Goal: Entertainment & Leisure: Consume media (video, audio)

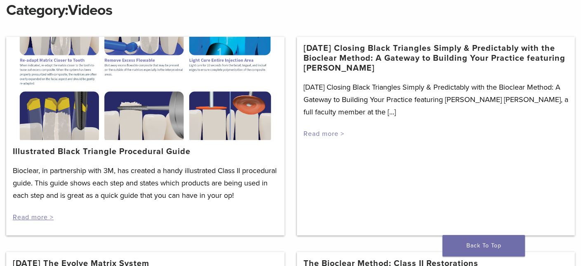
scroll to position [124, 0]
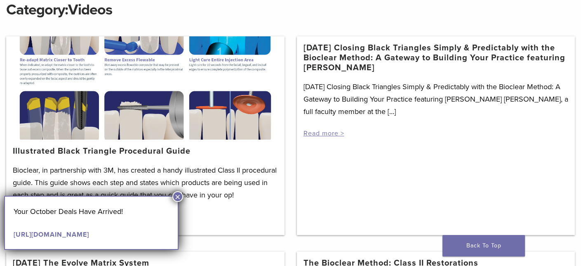
click at [176, 195] on button "×" at bounding box center [177, 196] width 11 height 11
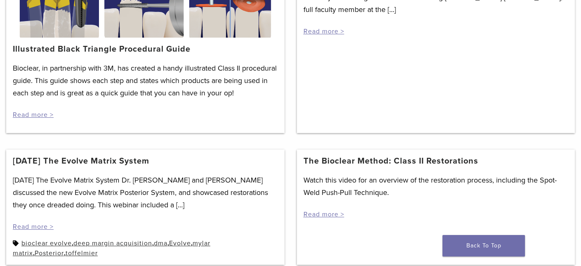
scroll to position [247, 0]
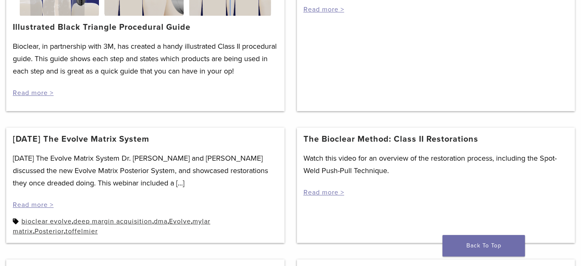
click at [383, 144] on link "The Bioclear Method: Class II Restorations" at bounding box center [390, 139] width 175 height 10
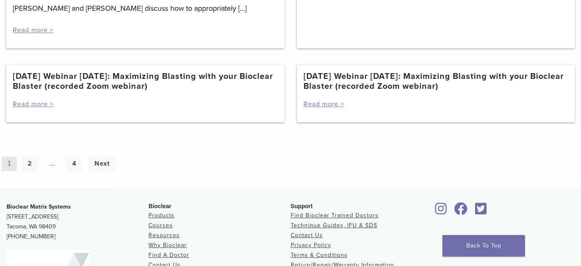
scroll to position [825, 0]
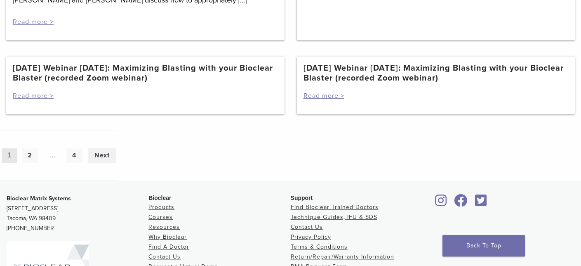
click at [99, 162] on link "Next" at bounding box center [102, 155] width 28 height 14
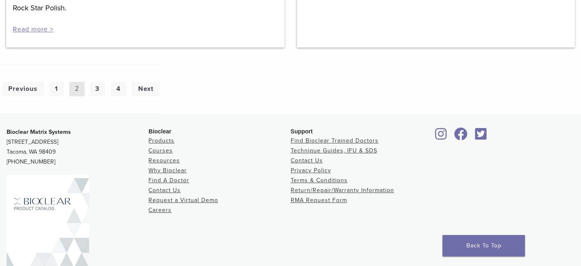
scroll to position [783, 0]
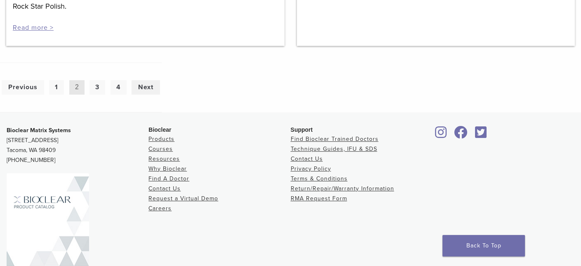
click at [144, 80] on link "Next" at bounding box center [146, 87] width 28 height 14
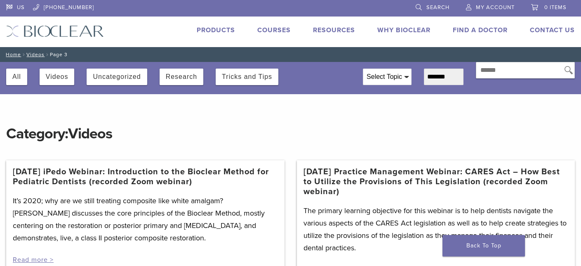
click at [404, 76] on span at bounding box center [406, 77] width 4 height 2
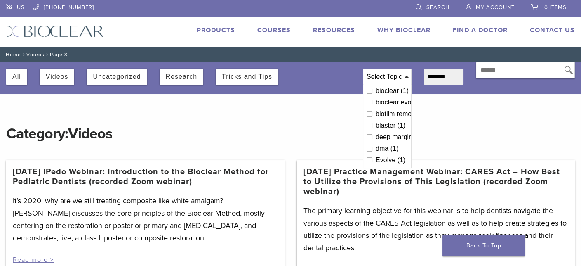
click at [380, 72] on div "Select Topic" at bounding box center [387, 77] width 48 height 16
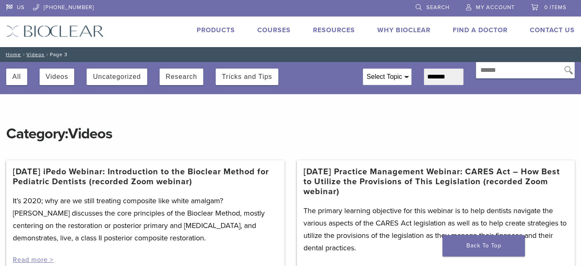
click at [380, 72] on div "Select Topic" at bounding box center [387, 77] width 48 height 16
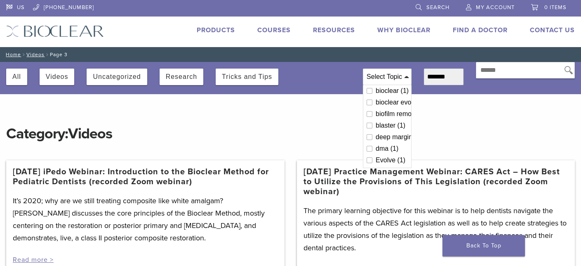
click at [386, 91] on div "bioclear (1)" at bounding box center [392, 90] width 32 height 7
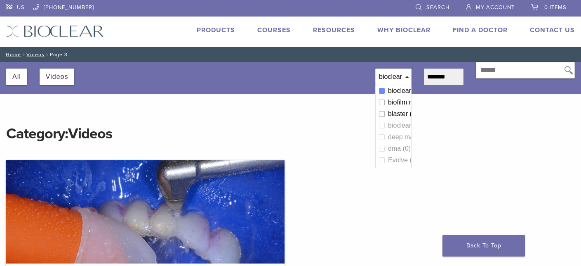
click at [388, 101] on div "biofilm removal (1)" at bounding box center [398, 102] width 20 height 7
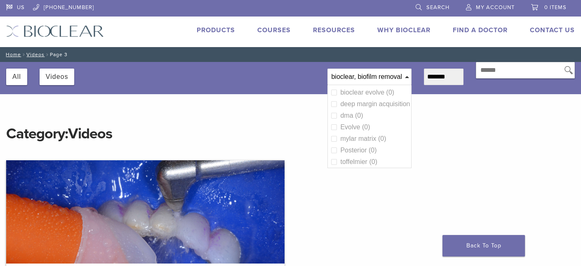
click at [449, 76] on select "**********" at bounding box center [444, 76] width 40 height 16
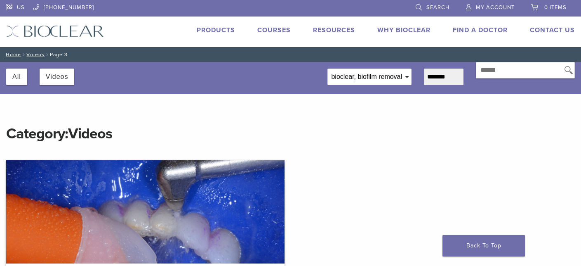
click at [449, 76] on select "**********" at bounding box center [444, 76] width 40 height 16
click at [52, 77] on button "Videos" at bounding box center [57, 76] width 23 height 16
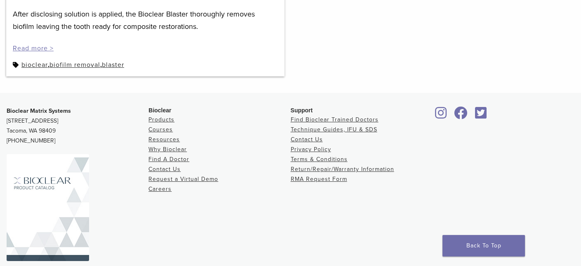
scroll to position [303, 0]
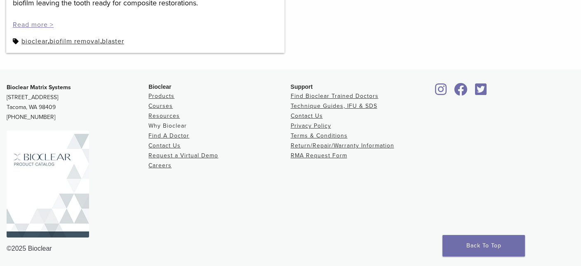
click at [177, 124] on link "Why Bioclear" at bounding box center [167, 125] width 38 height 7
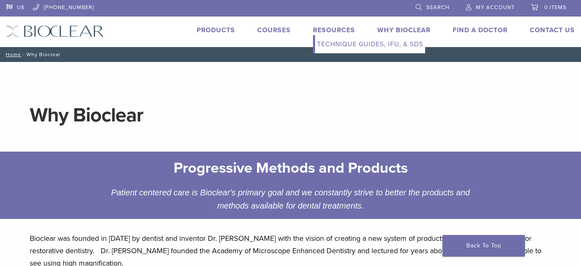
click at [346, 43] on link "Technique Guides, IFU, & SDS" at bounding box center [370, 44] width 110 height 18
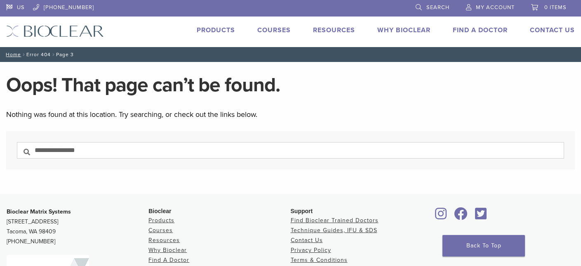
scroll to position [124, 0]
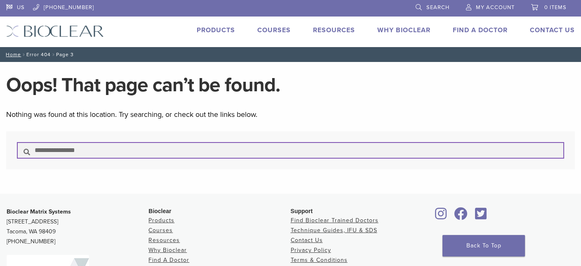
click at [82, 153] on input "Search for:" at bounding box center [290, 150] width 547 height 16
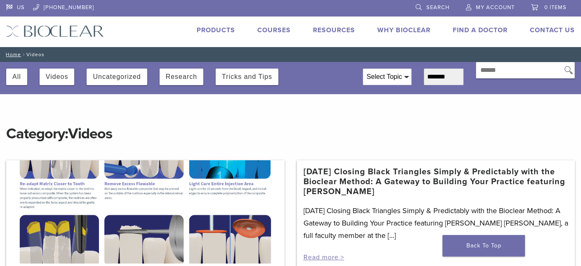
click at [404, 76] on span at bounding box center [406, 77] width 4 height 2
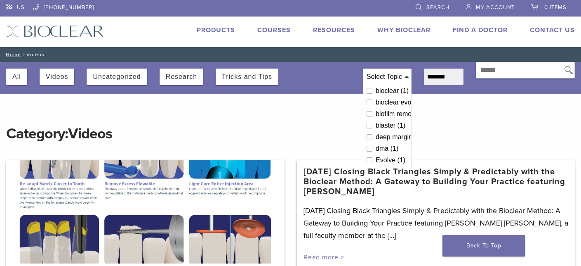
click at [404, 76] on span at bounding box center [406, 77] width 4 height 2
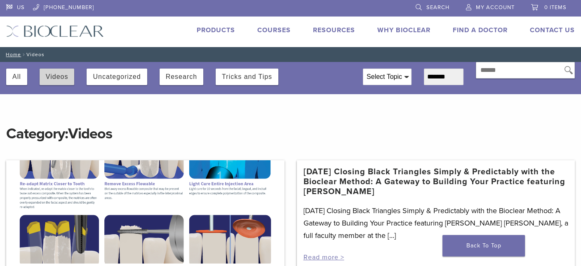
click at [58, 76] on button "Videos" at bounding box center [57, 76] width 23 height 16
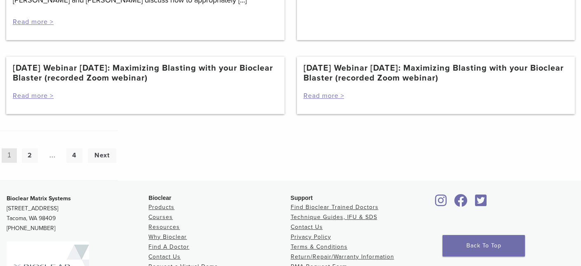
scroll to position [866, 0]
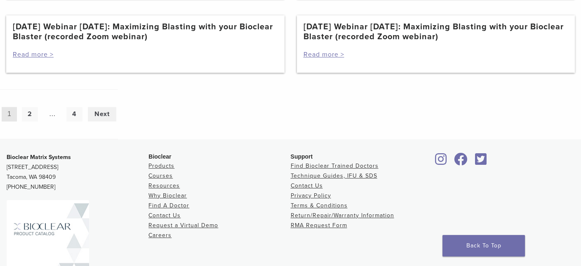
click at [103, 121] on link "Next" at bounding box center [102, 114] width 28 height 14
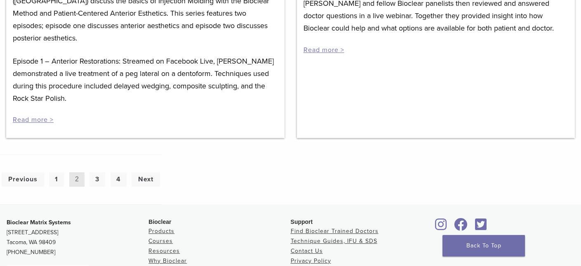
scroll to position [701, 0]
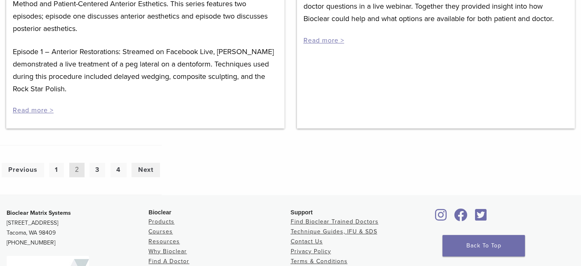
click at [146, 162] on link "Next" at bounding box center [146, 169] width 28 height 14
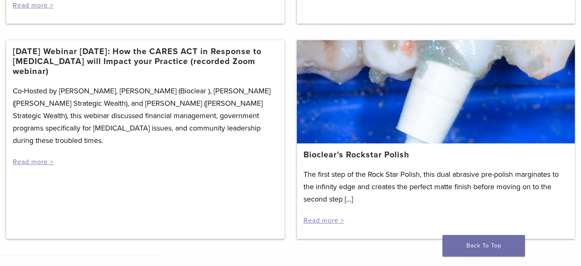
scroll to position [1154, 0]
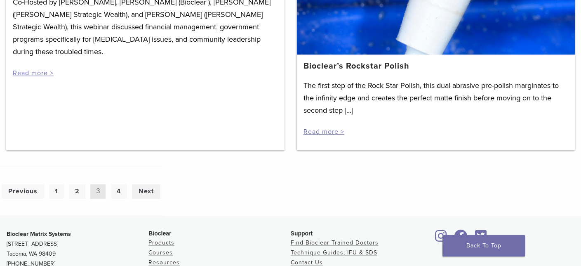
click at [149, 198] on link "Next" at bounding box center [146, 191] width 28 height 14
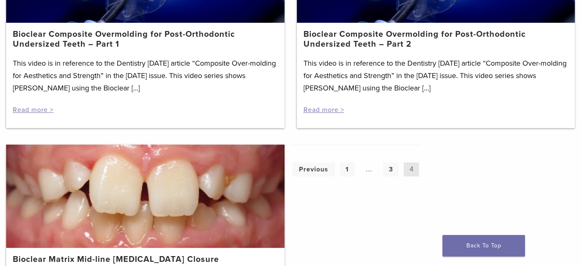
scroll to position [825, 0]
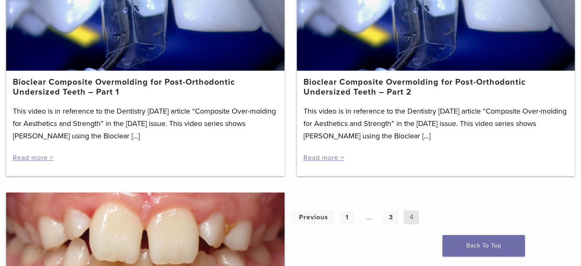
click at [87, 84] on link "Bioclear Composite Overmolding for Post-Orthodontic Undersized Teeth – Part 1" at bounding box center [145, 87] width 265 height 20
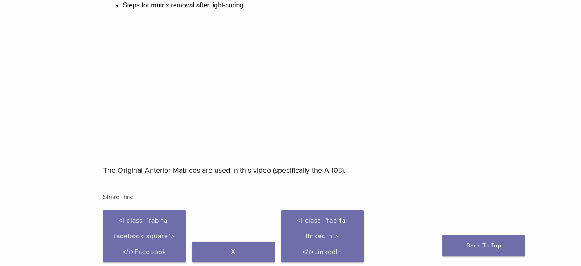
scroll to position [165, 0]
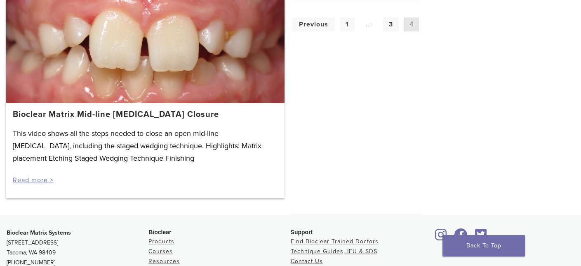
scroll to position [1031, 0]
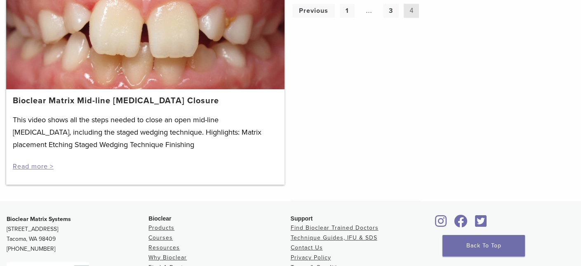
click at [120, 101] on link "Bioclear Matrix Mid-line [MEDICAL_DATA] Closure" at bounding box center [116, 101] width 206 height 10
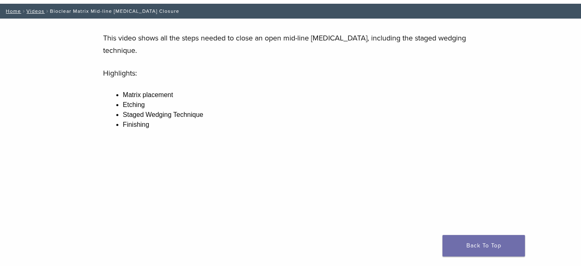
scroll to position [41, 0]
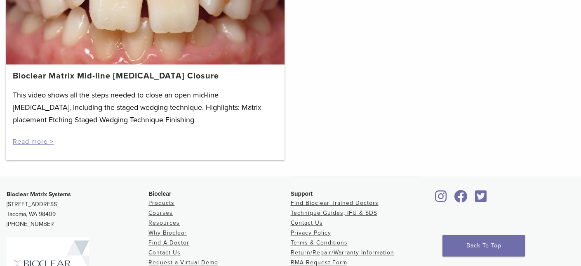
scroll to position [998, 0]
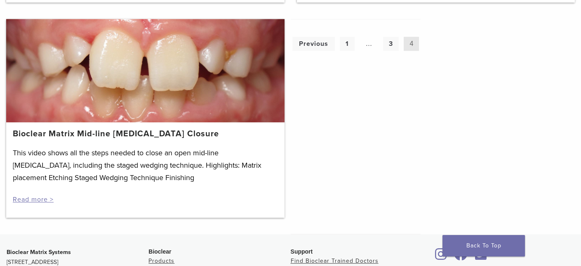
click at [412, 44] on span "4" at bounding box center [411, 44] width 15 height 14
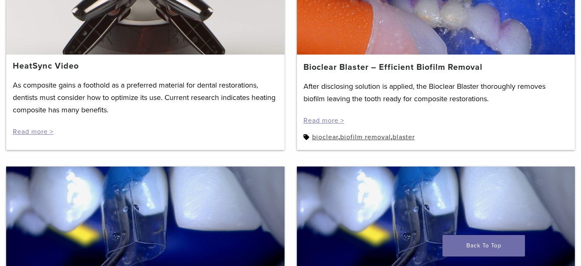
scroll to position [421, 0]
